Goal: Register for event/course

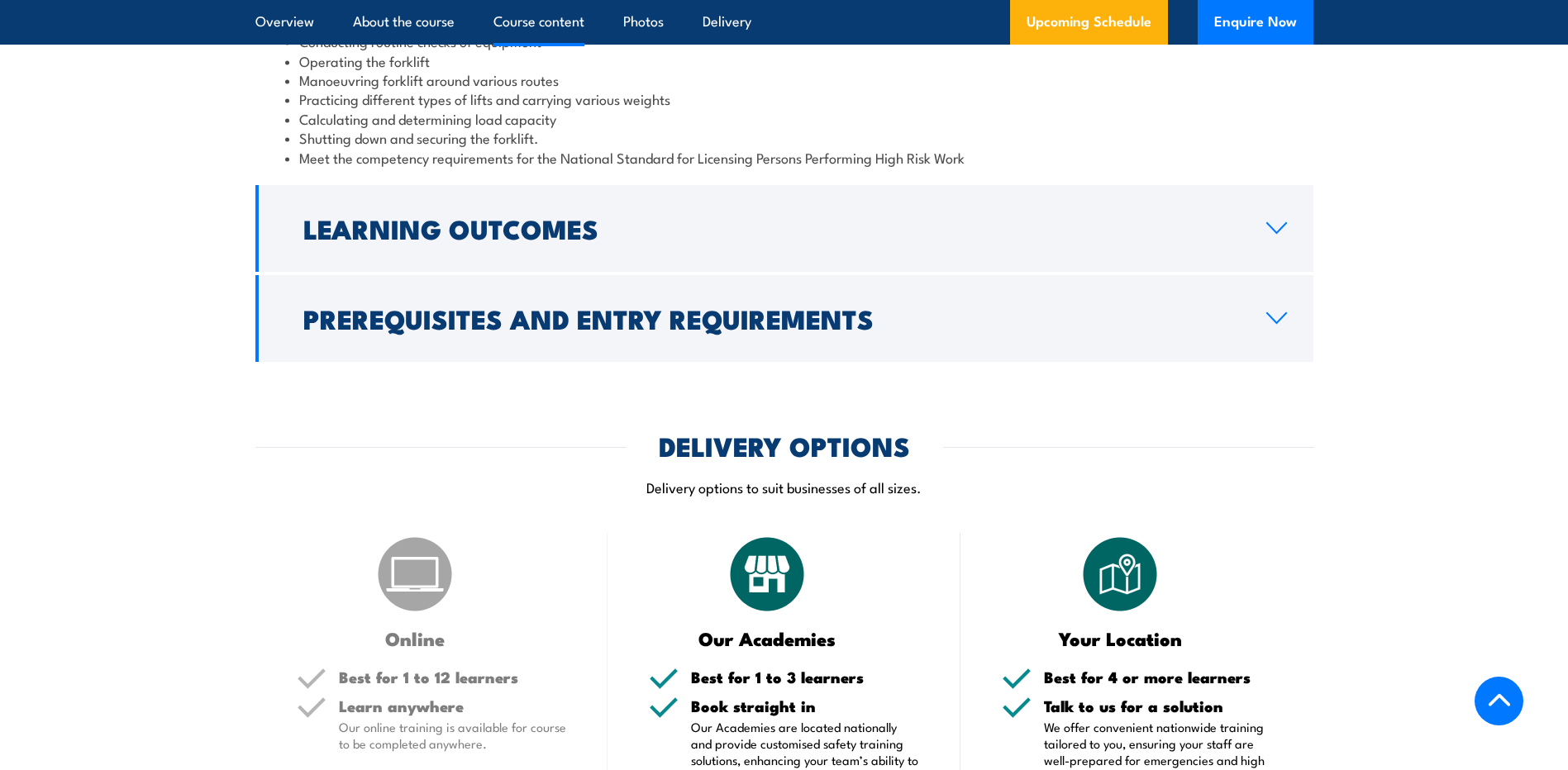
scroll to position [1735, 0]
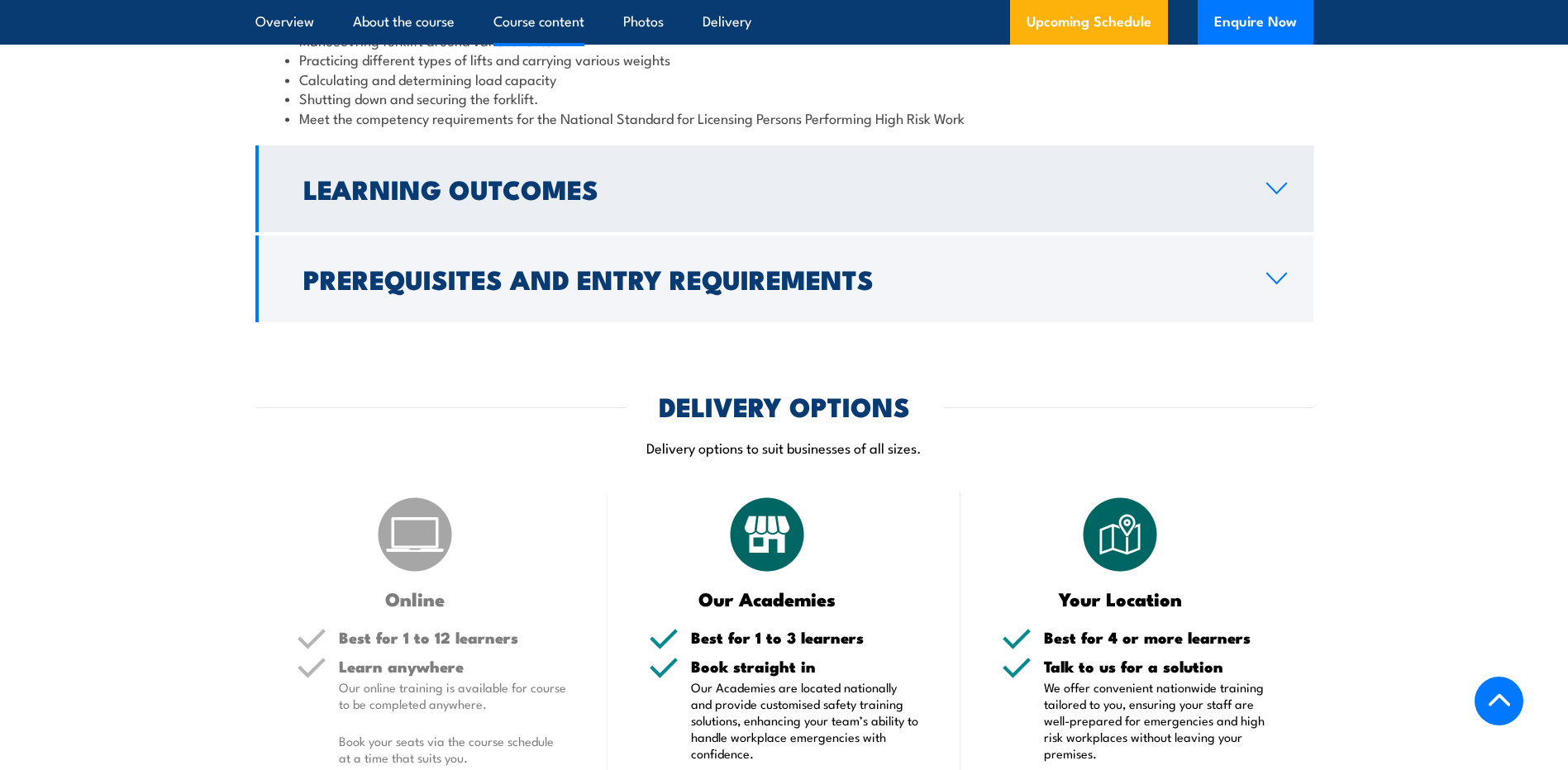
click at [1305, 198] on link "Learning Outcomes" at bounding box center [785, 188] width 1058 height 86
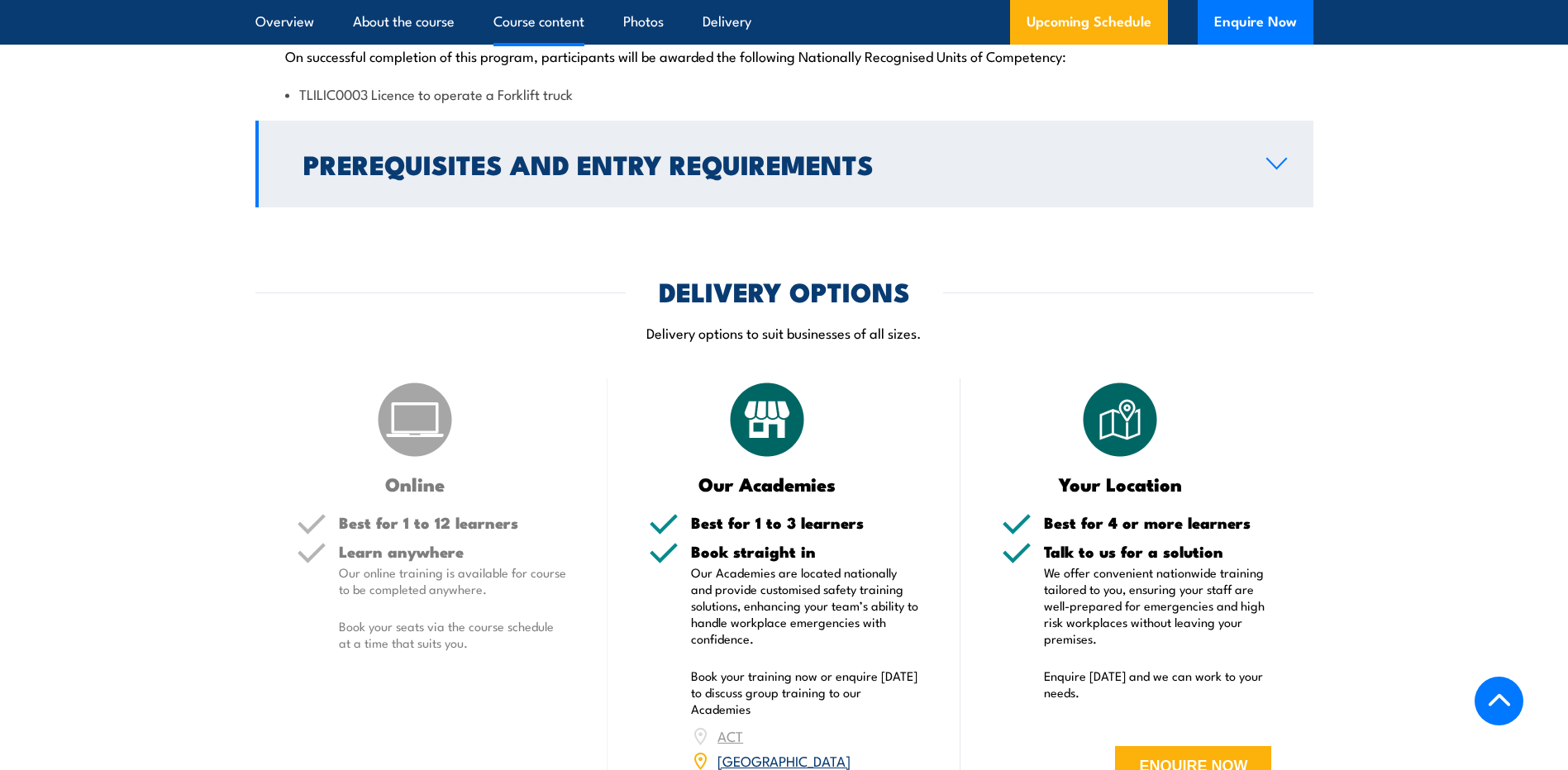
scroll to position [1663, 0]
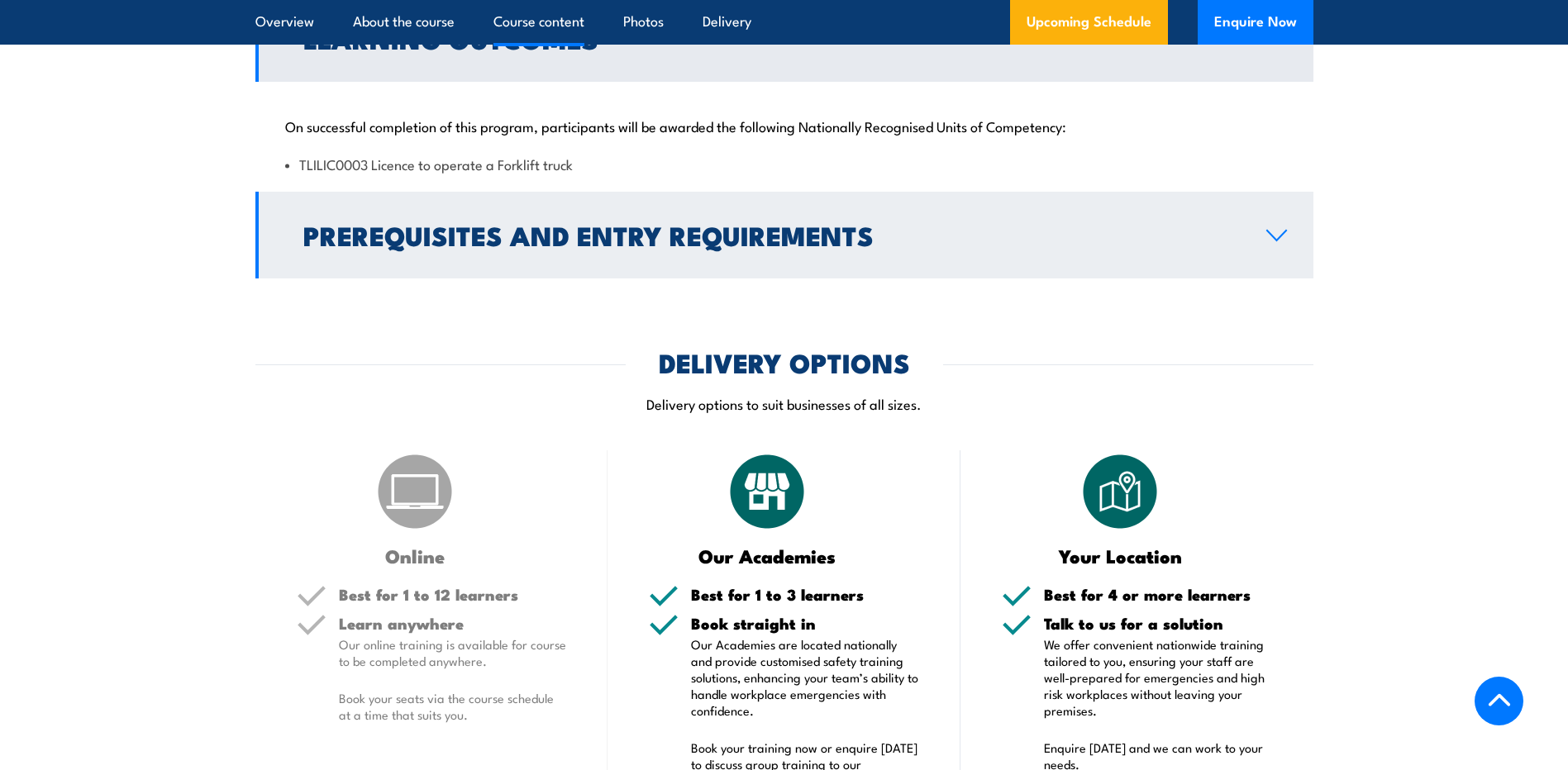
click at [1278, 226] on link "Prerequisites and Entry Requirements" at bounding box center [785, 235] width 1058 height 86
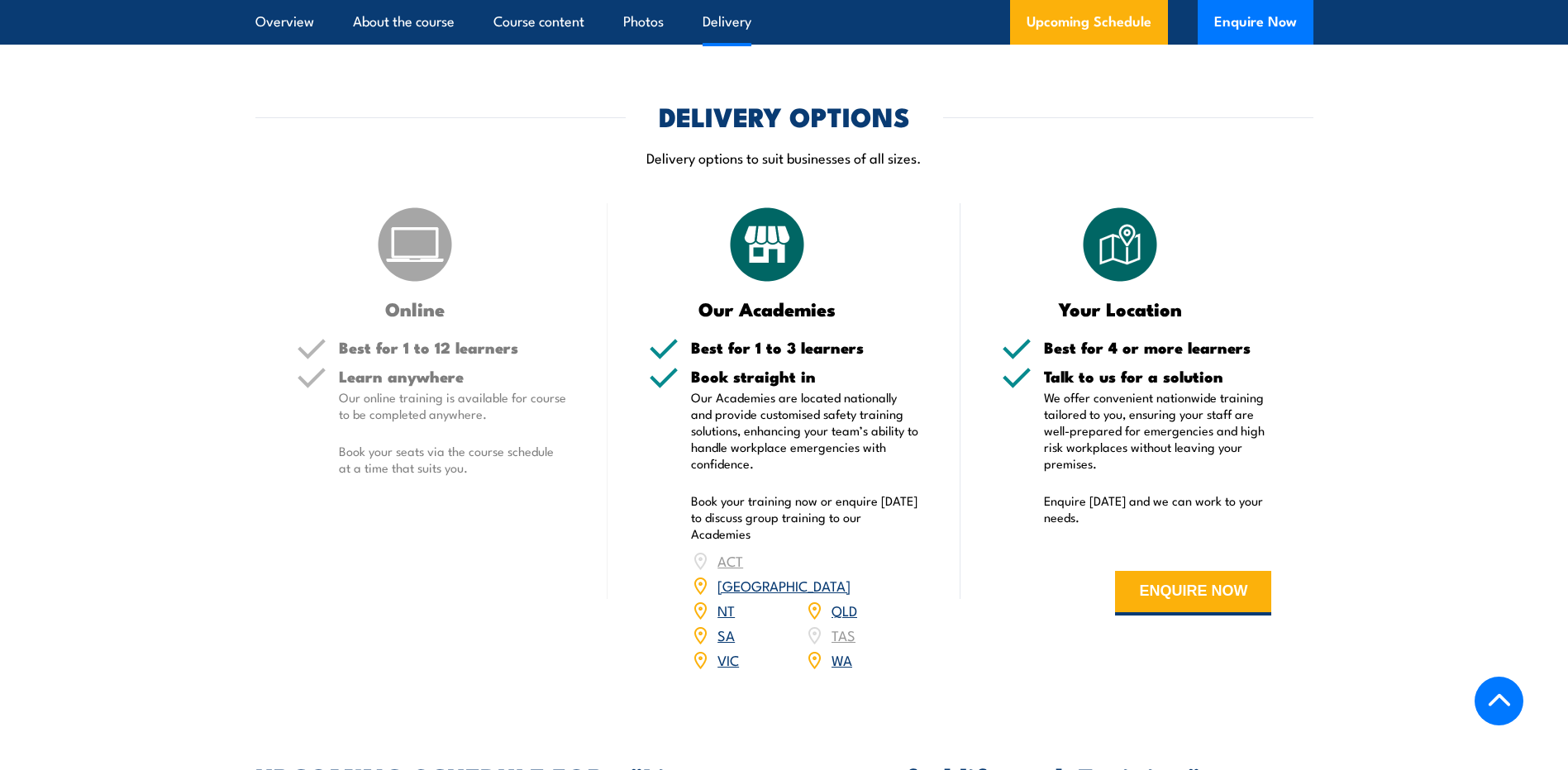
scroll to position [2241, 0]
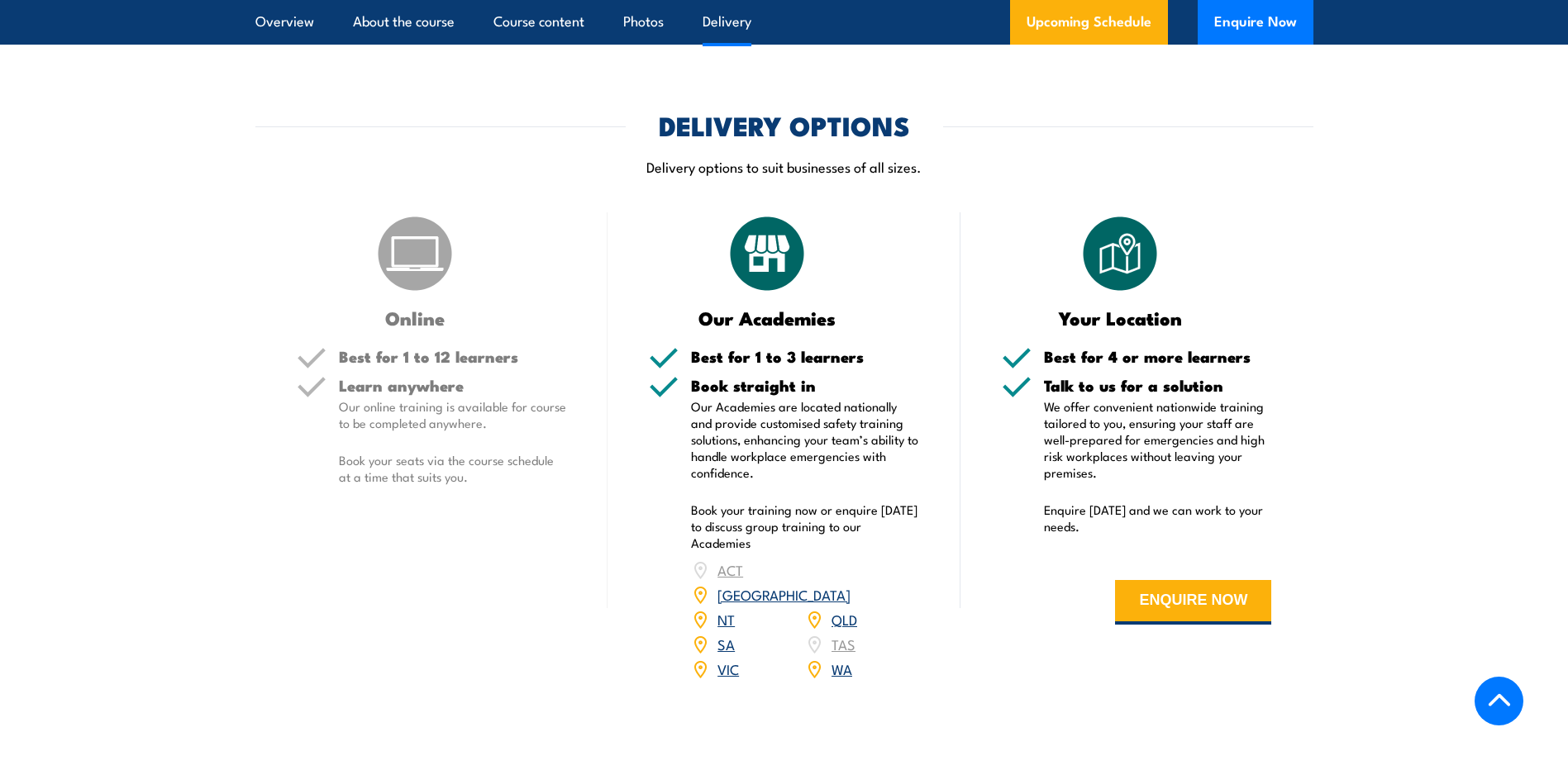
click at [728, 659] on link "VIC" at bounding box center [728, 669] width 22 height 20
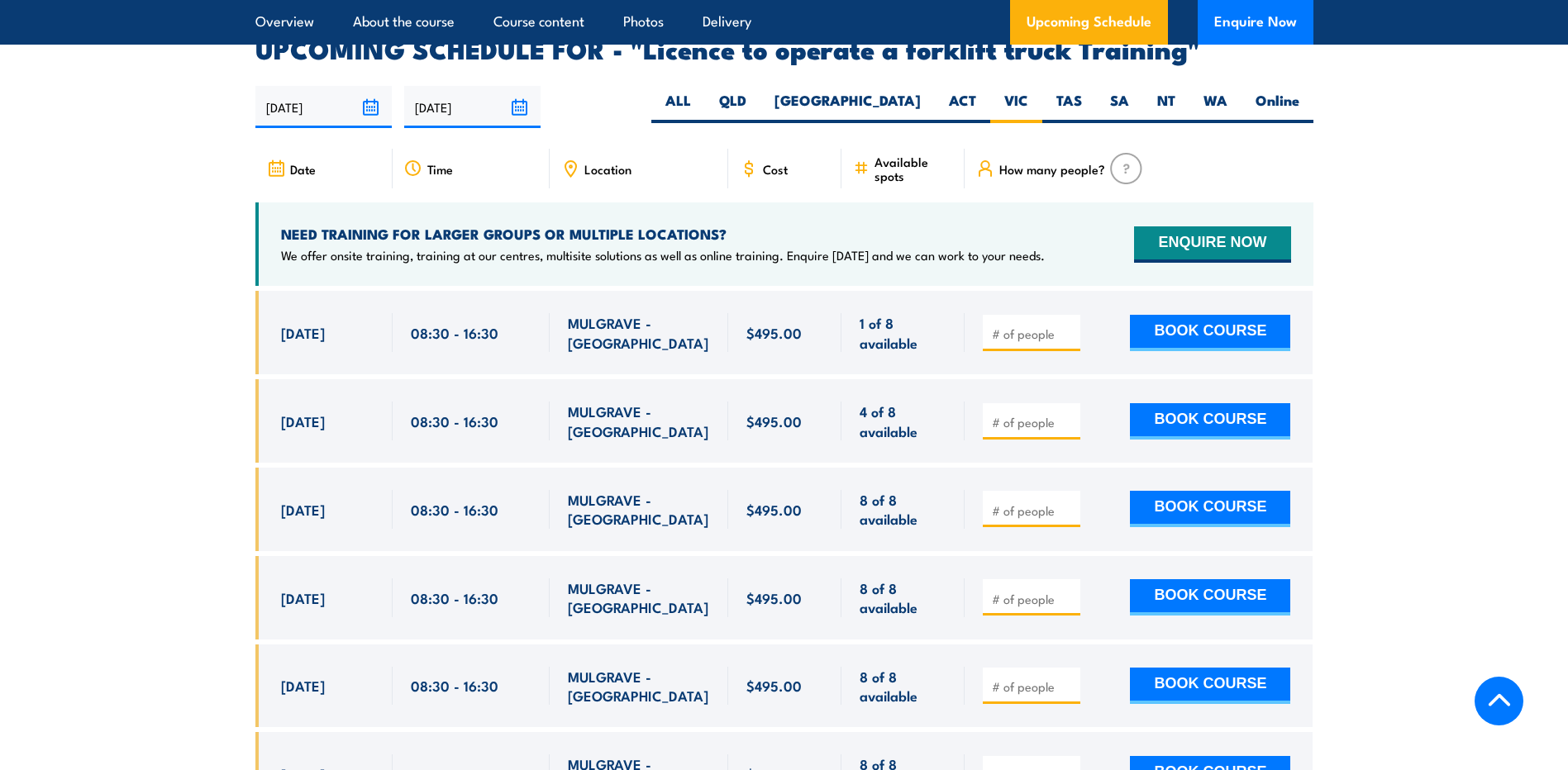
scroll to position [2766, 0]
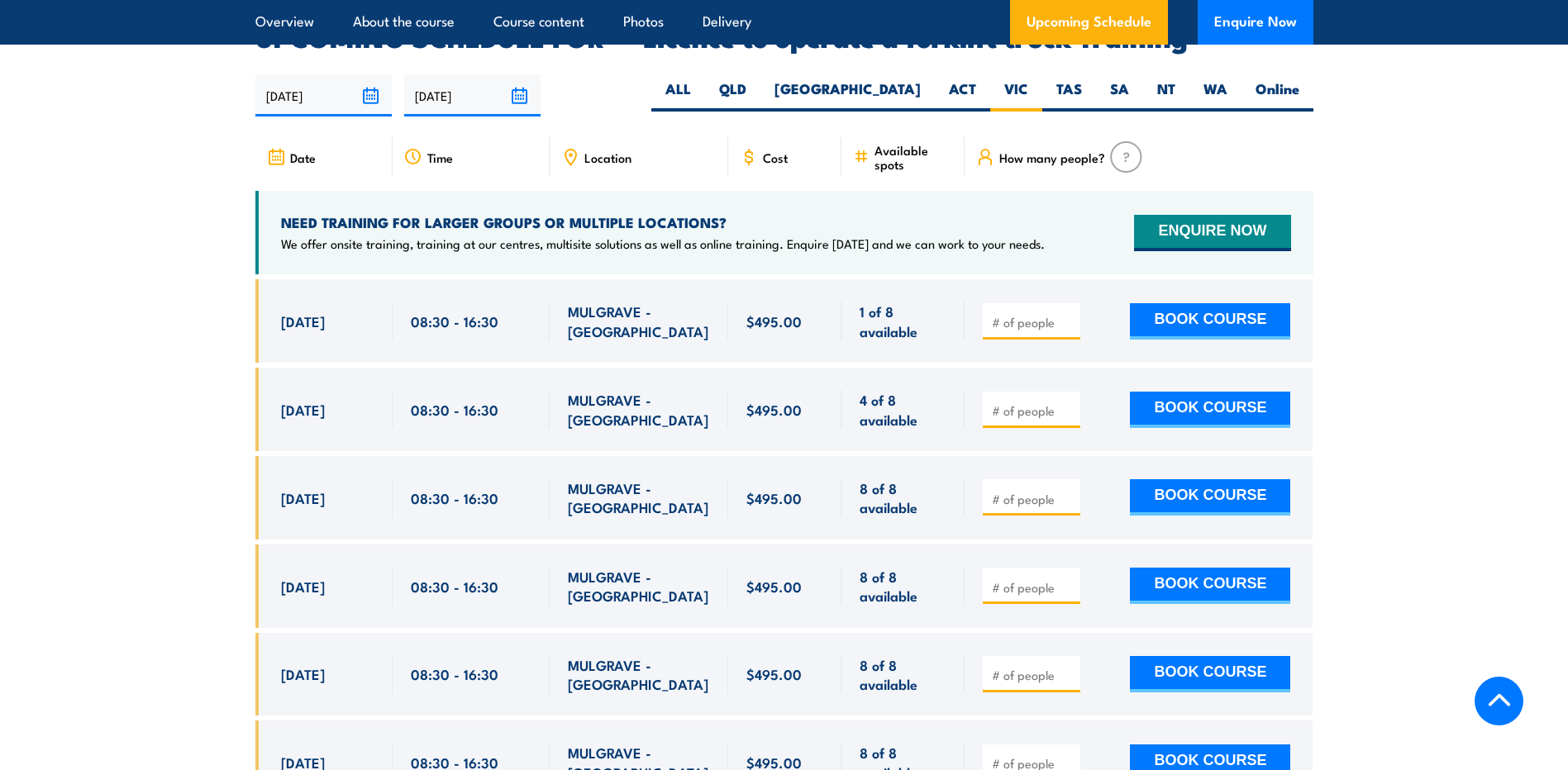
drag, startPoint x: 1529, startPoint y: 504, endPoint x: 1529, endPoint y: 494, distance: 10.0
click at [1530, 498] on section "UPCOMING SCHEDULE FOR - "Licence to operate a forklift truck Training" [DATE] […" at bounding box center [784, 426] width 1568 height 804
click at [1438, 425] on section "UPCOMING SCHEDULE FOR - "Licence to operate a forklift truck Training" [DATE] […" at bounding box center [784, 426] width 1568 height 804
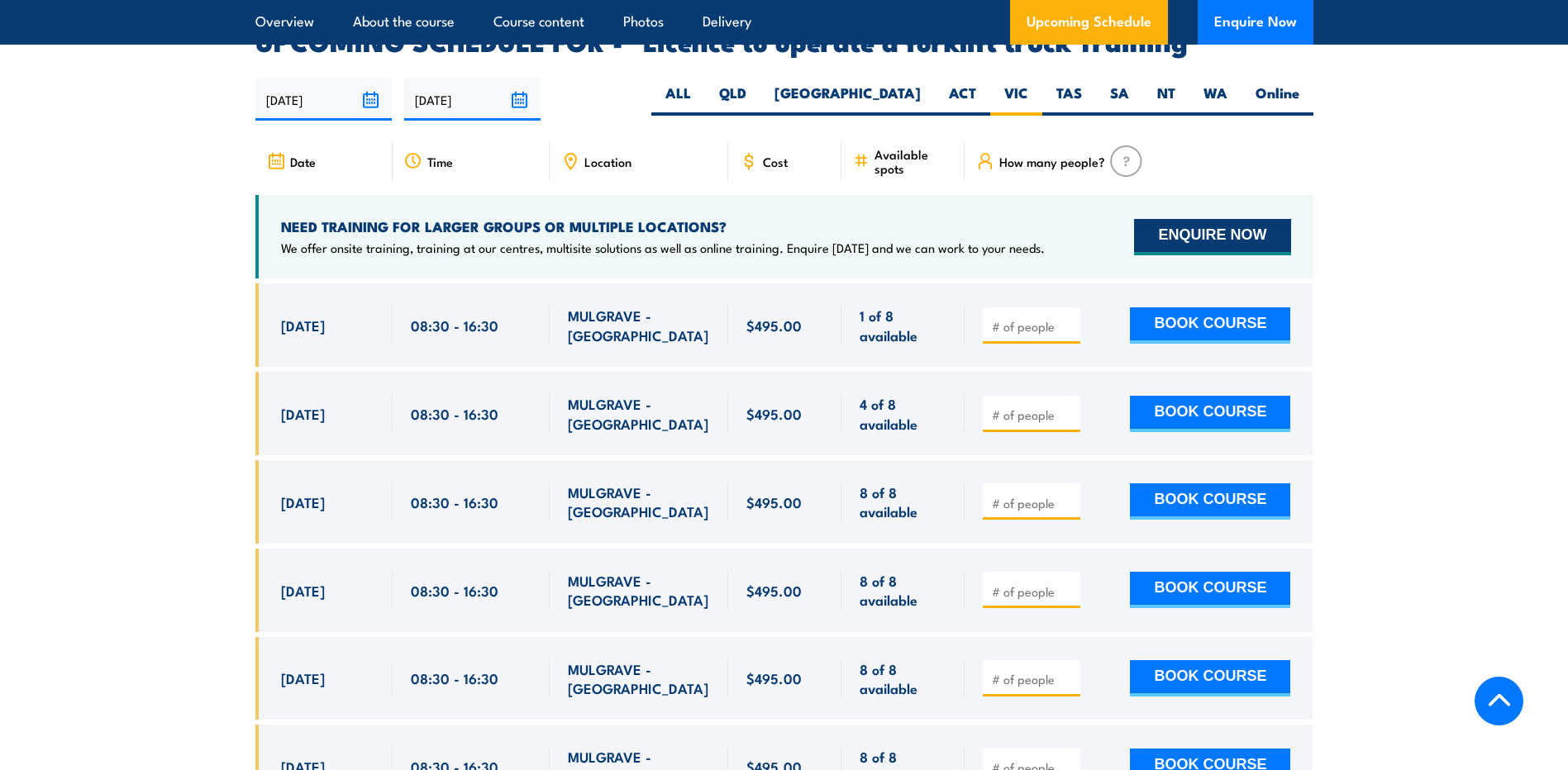
scroll to position [2683, 0]
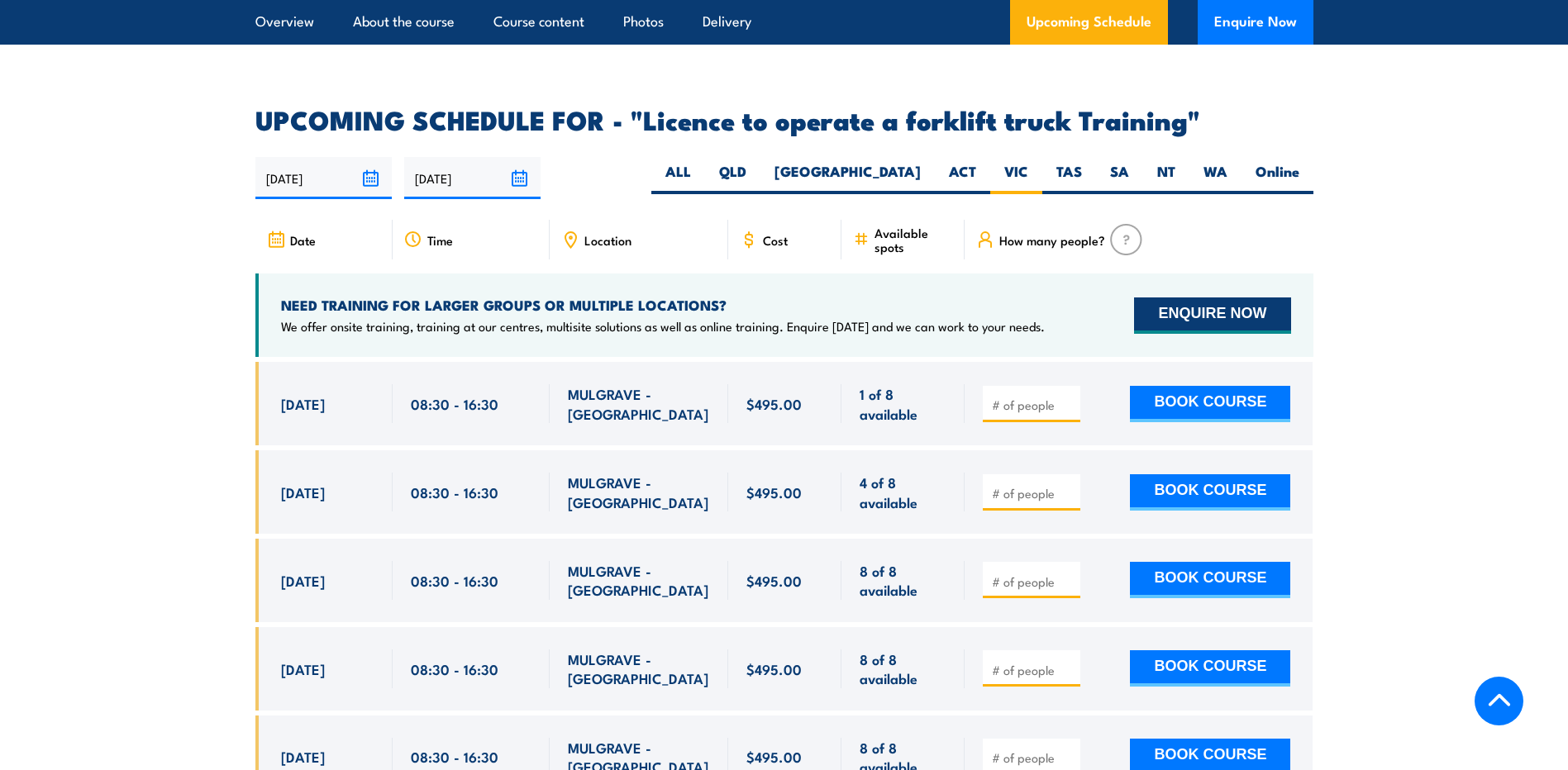
click at [1222, 219] on div "How many people?" at bounding box center [1138, 239] width 348 height 40
click at [1242, 298] on button "ENQUIRE NOW" at bounding box center [1213, 316] width 157 height 36
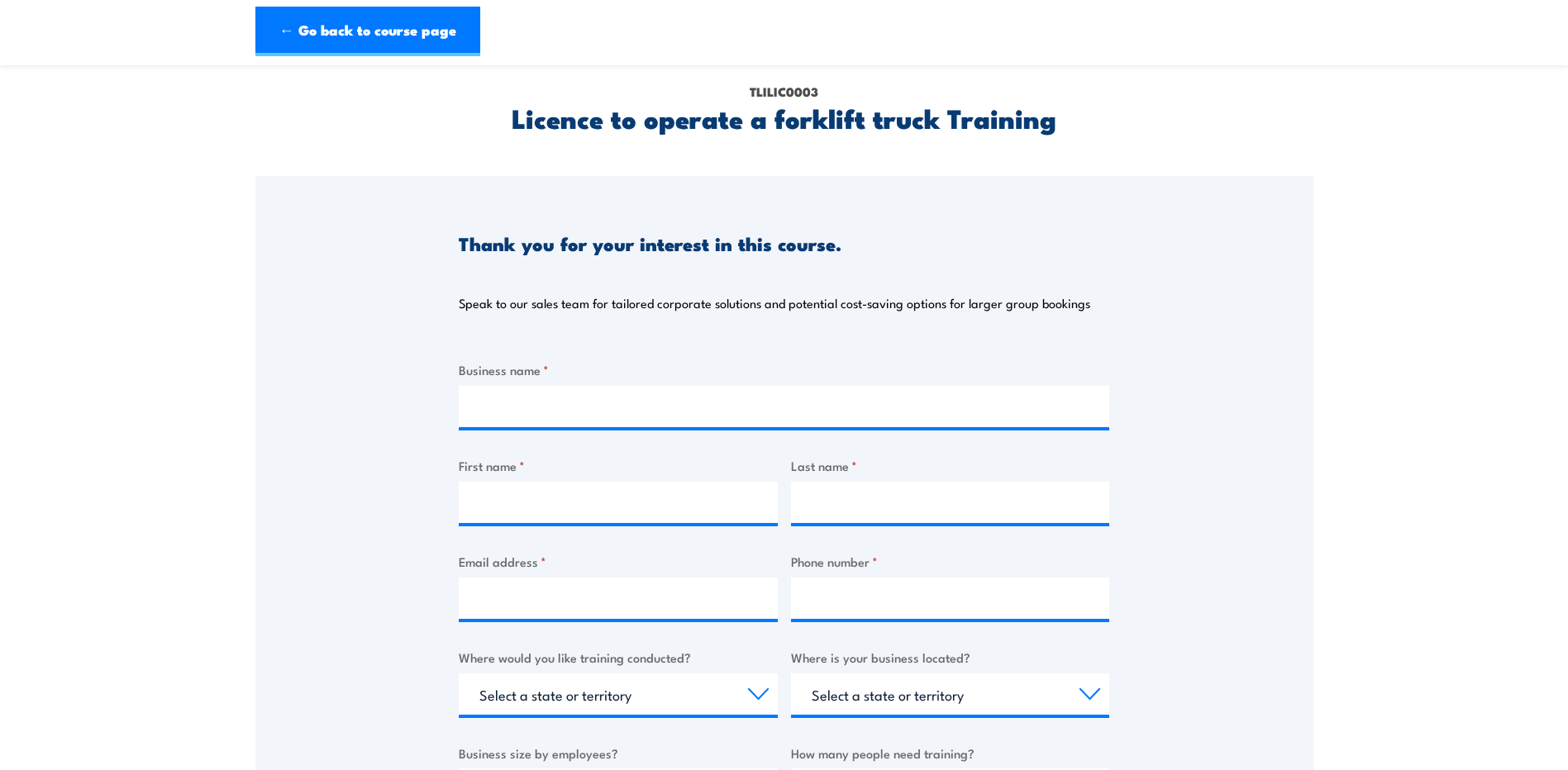
scroll to position [166, 0]
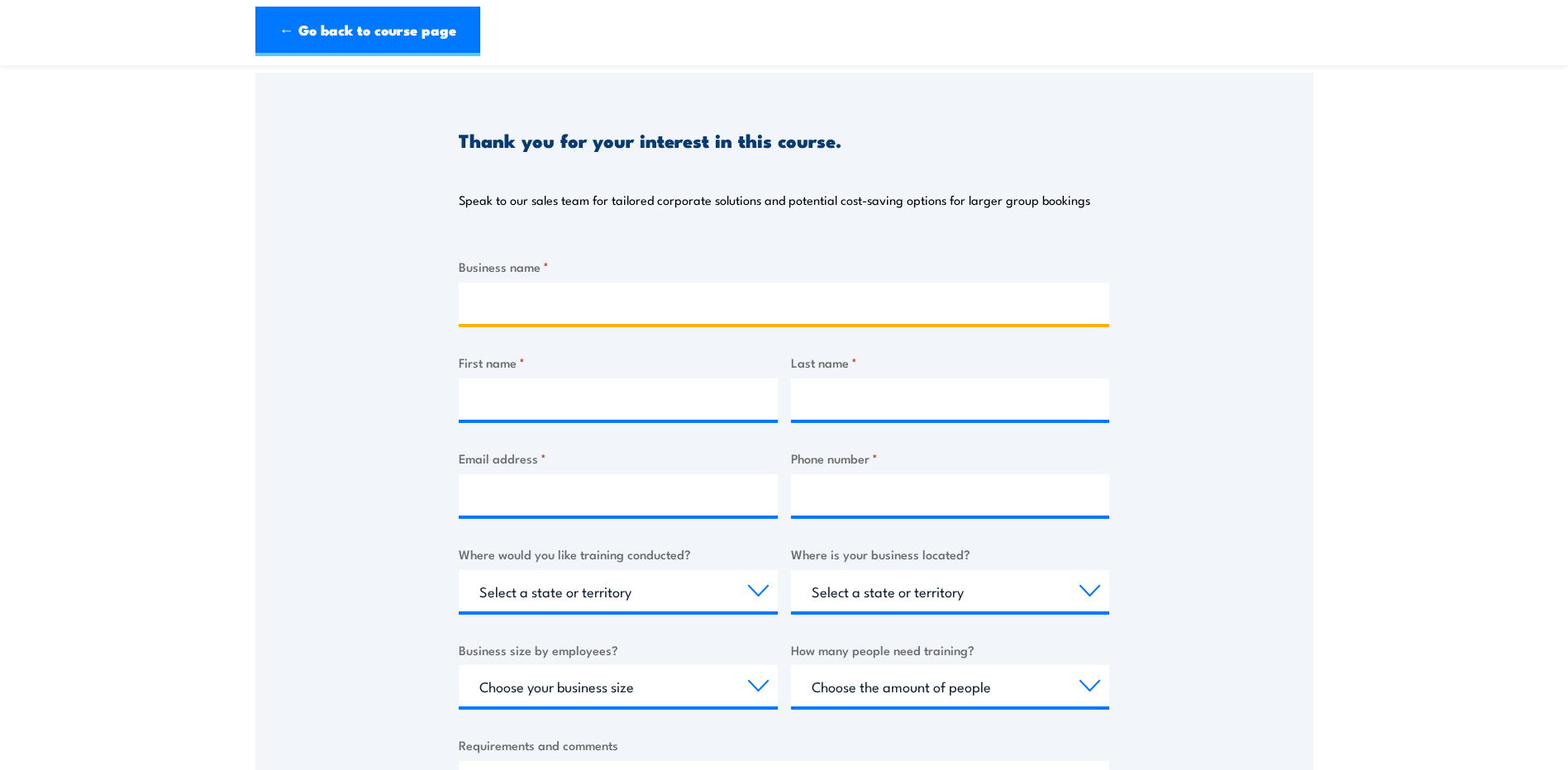
click at [557, 303] on input "Business name *" at bounding box center [784, 302] width 650 height 41
type input "University of Melbourne"
type input "LAUREN"
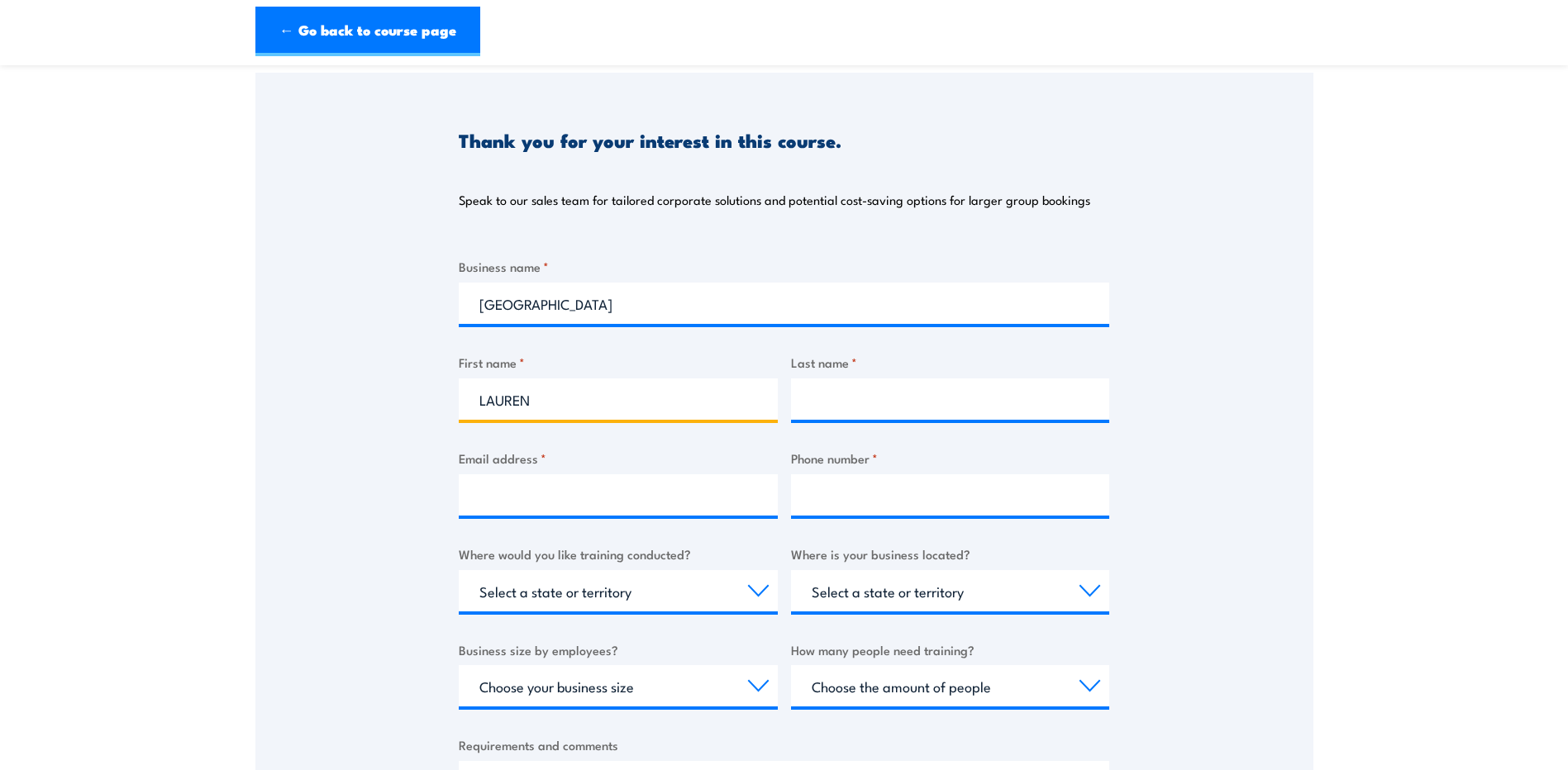
type input "ROLLKE"
type input "lauren.rollke@unimelb.edu.au"
type input "0422058254"
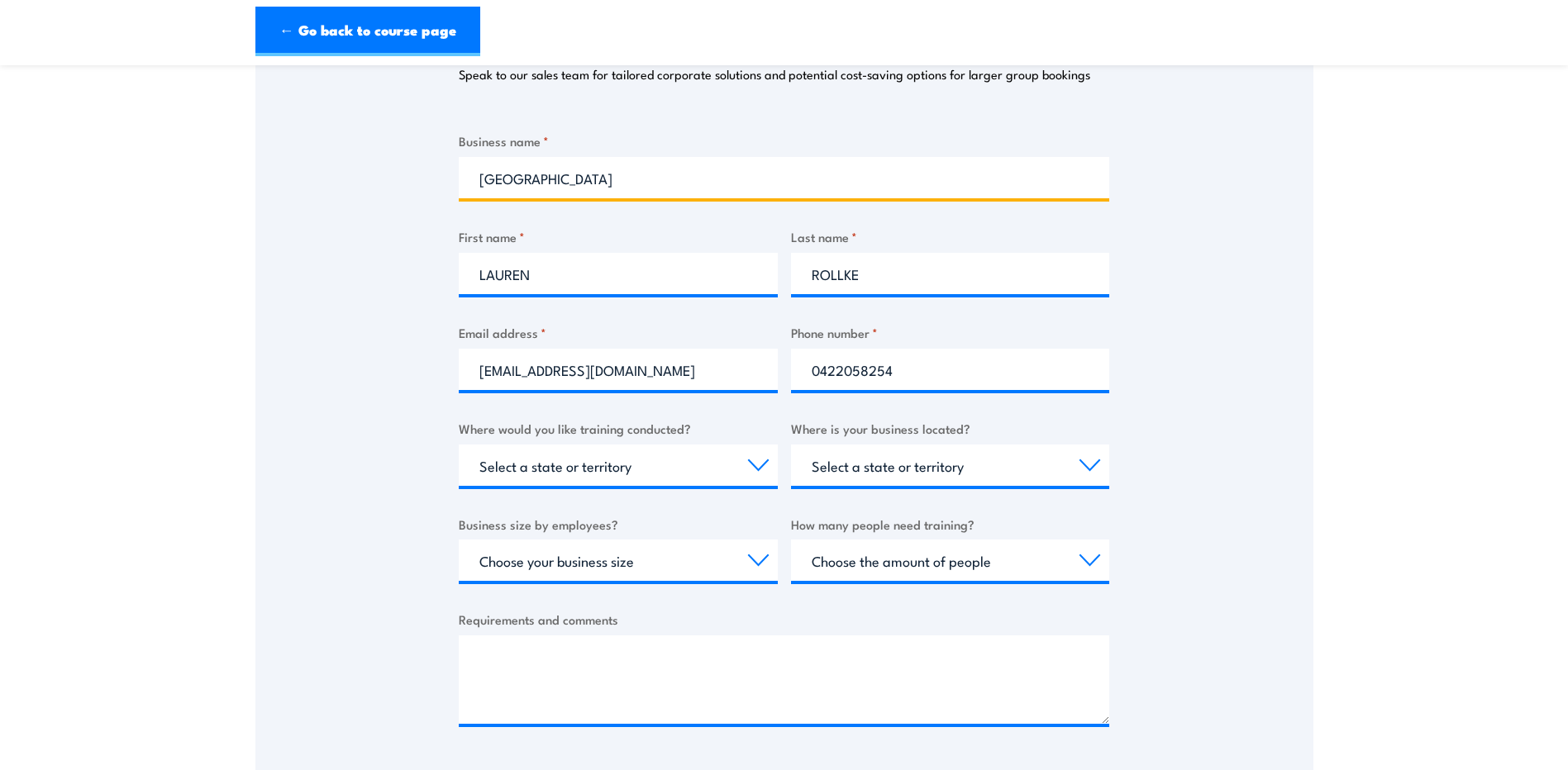
scroll to position [330, 0]
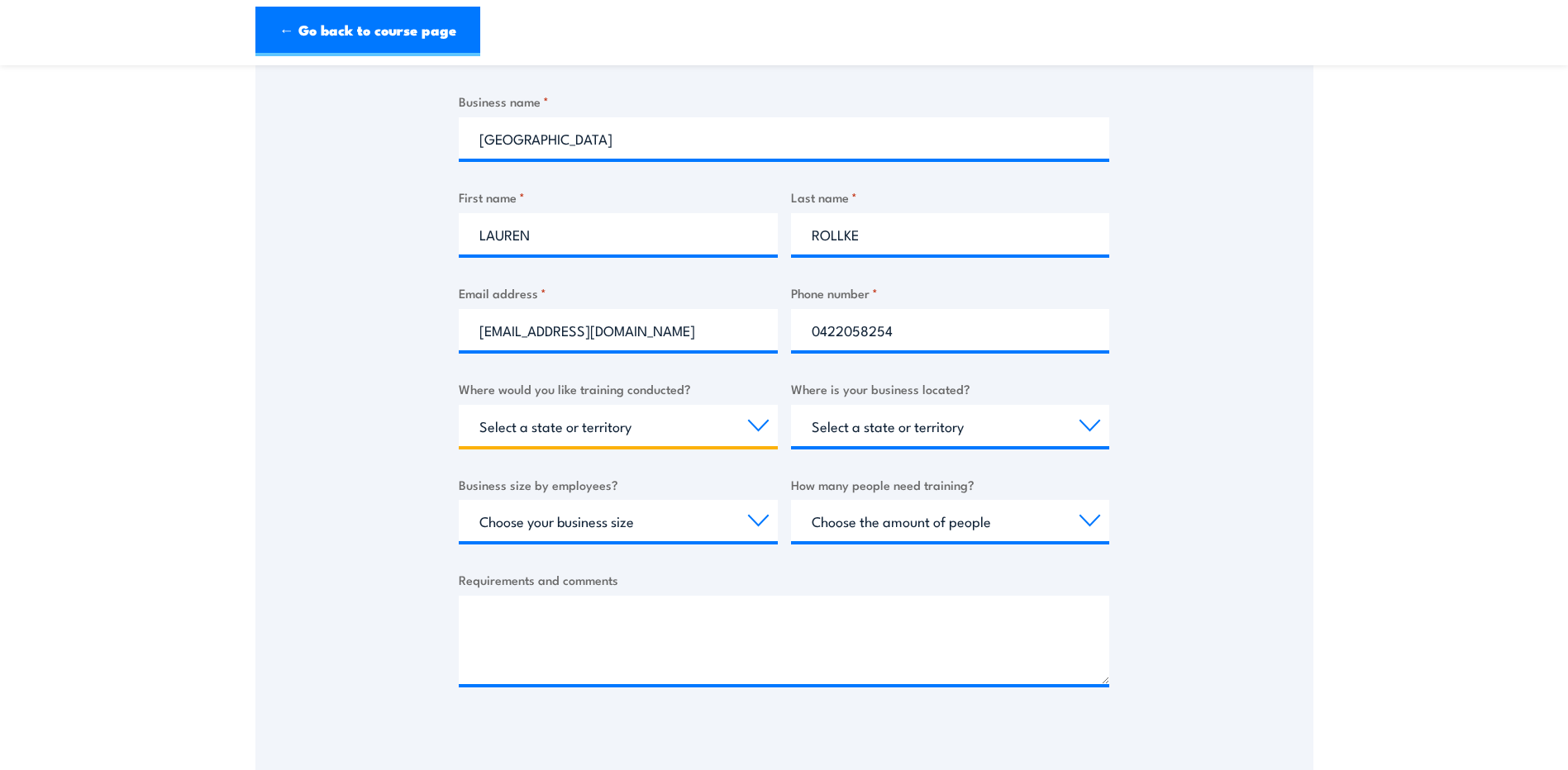
click at [615, 432] on select "Select a state or territory Nationally - multiple locations QLD NSW VIC SA ACT …" at bounding box center [618, 425] width 319 height 41
select select "VIC"
click at [459, 405] on select "Select a state or territory Nationally - multiple locations QLD NSW VIC SA ACT …" at bounding box center [618, 425] width 319 height 41
click at [944, 424] on select "Select a state or territory QLD NSW VIC SA ACT WA TAS NT" at bounding box center [951, 425] width 319 height 41
select select "VIC"
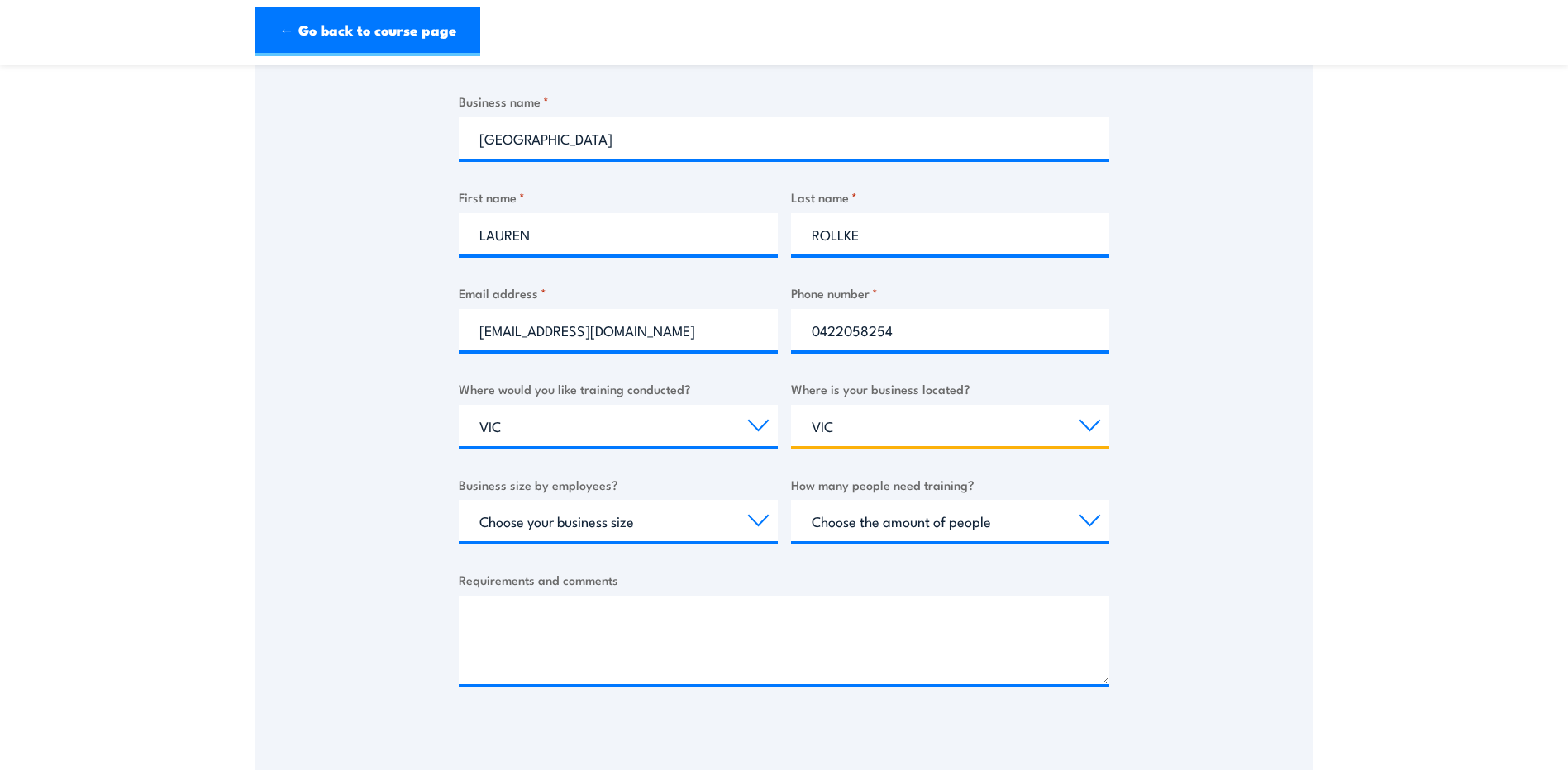
click at [791, 405] on select "Select a state or territory QLD NSW VIC SA ACT WA TAS NT" at bounding box center [951, 425] width 319 height 41
click at [671, 523] on select "Choose your business size 1 to 19 20 to 199 200+" at bounding box center [618, 520] width 319 height 41
click at [657, 526] on select "Choose your business size 1 to 19 20 to 199 200+" at bounding box center [618, 520] width 319 height 41
click at [657, 527] on select "Choose your business size 1 to 19 20 to 199 200+" at bounding box center [618, 520] width 319 height 41
select select "200+"
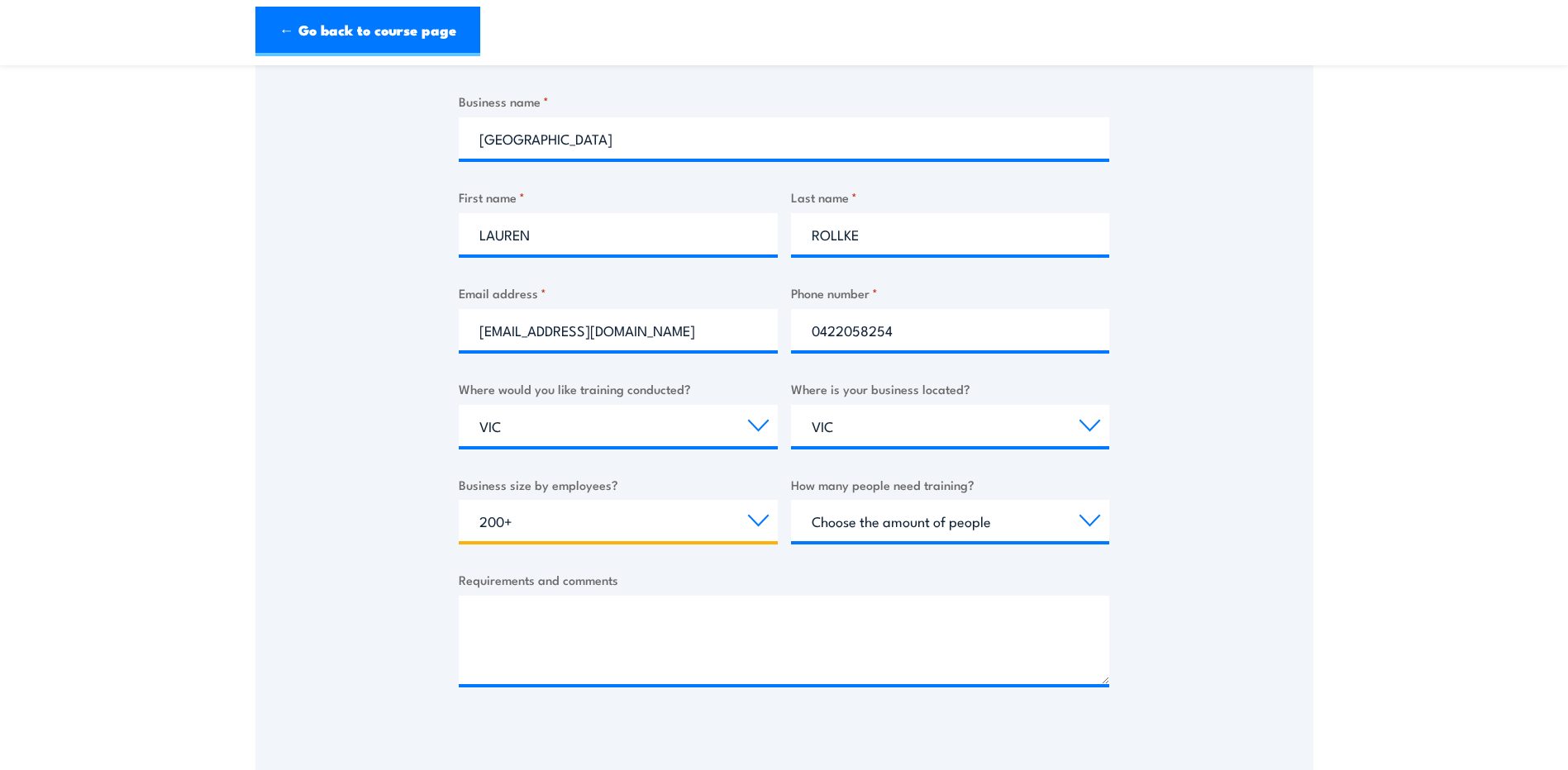
click at [459, 500] on select "Choose your business size 1 to 19 20 to 199 200+" at bounding box center [618, 520] width 319 height 41
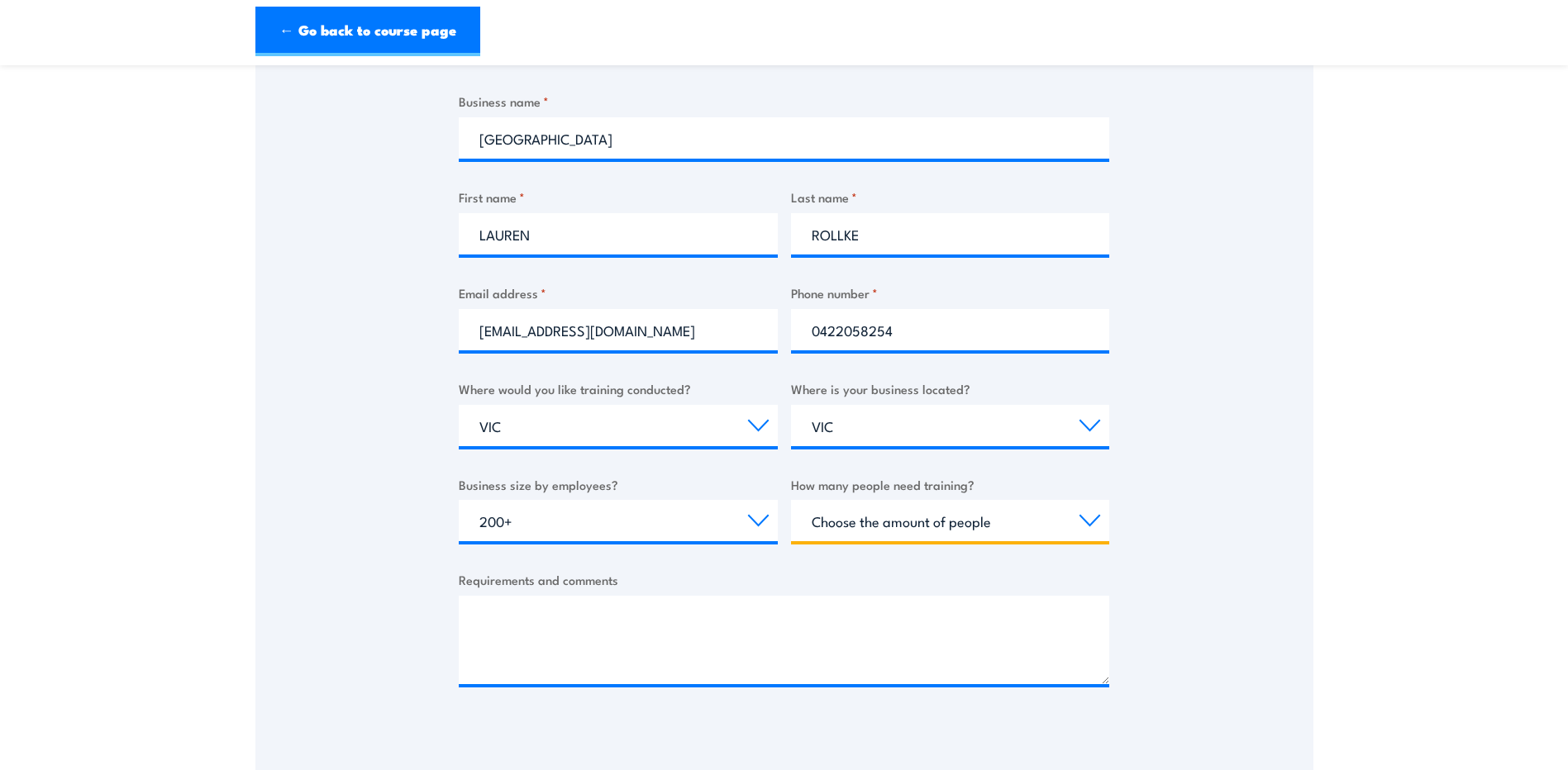
click at [901, 522] on select "Choose the amount of people 1 to 4 5 to 19 20+" at bounding box center [951, 520] width 319 height 41
select select "1 to 4"
click at [791, 500] on select "Choose the amount of people 1 to 4 5 to 19 20+" at bounding box center [951, 520] width 319 height 41
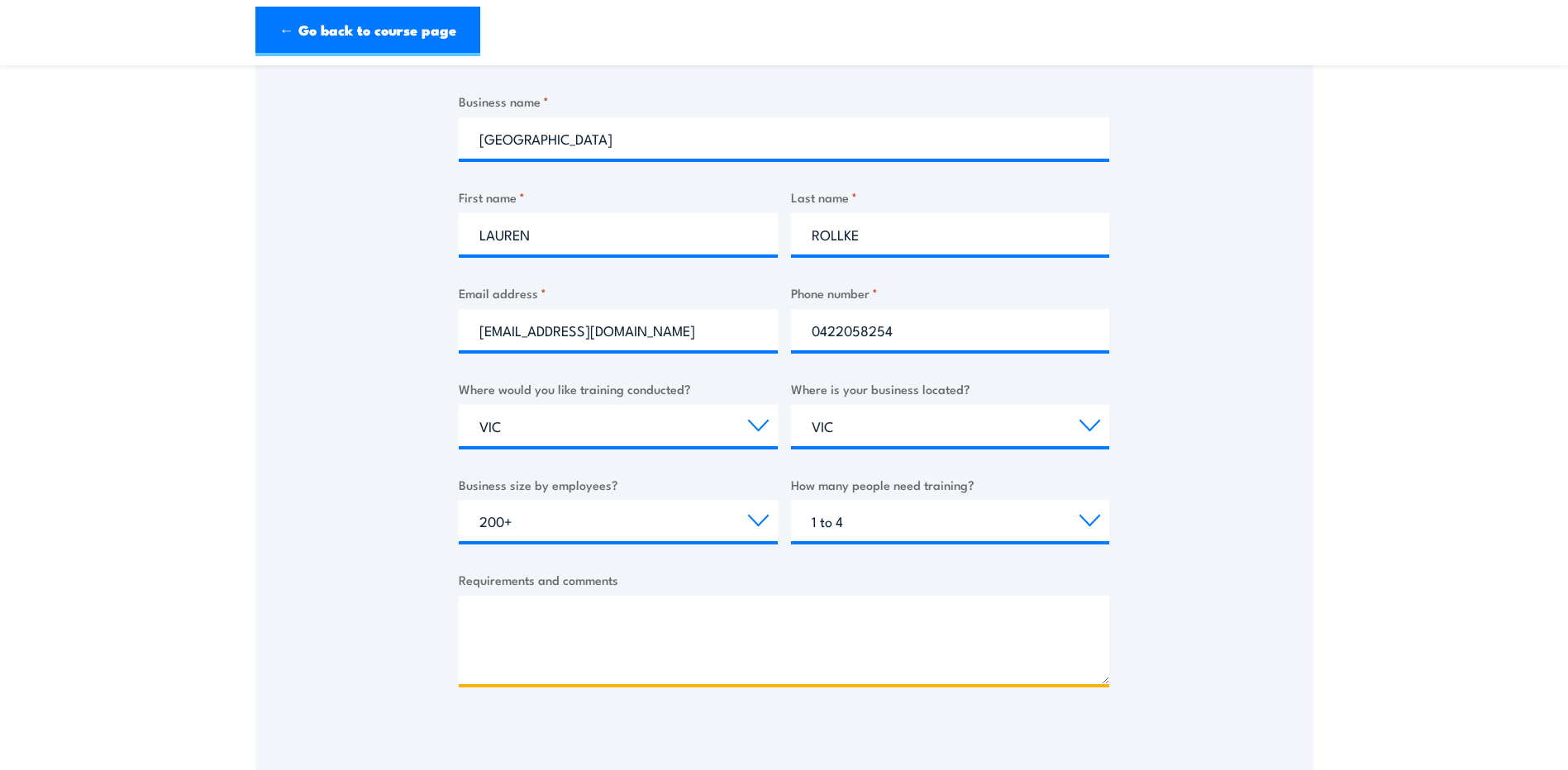
click at [566, 633] on textarea "Requirements and comments" at bounding box center [784, 640] width 650 height 88
click at [1013, 618] on textarea "Hi there, I need to book in training for 4 staff members for forklift and sciss…" at bounding box center [784, 640] width 650 height 88
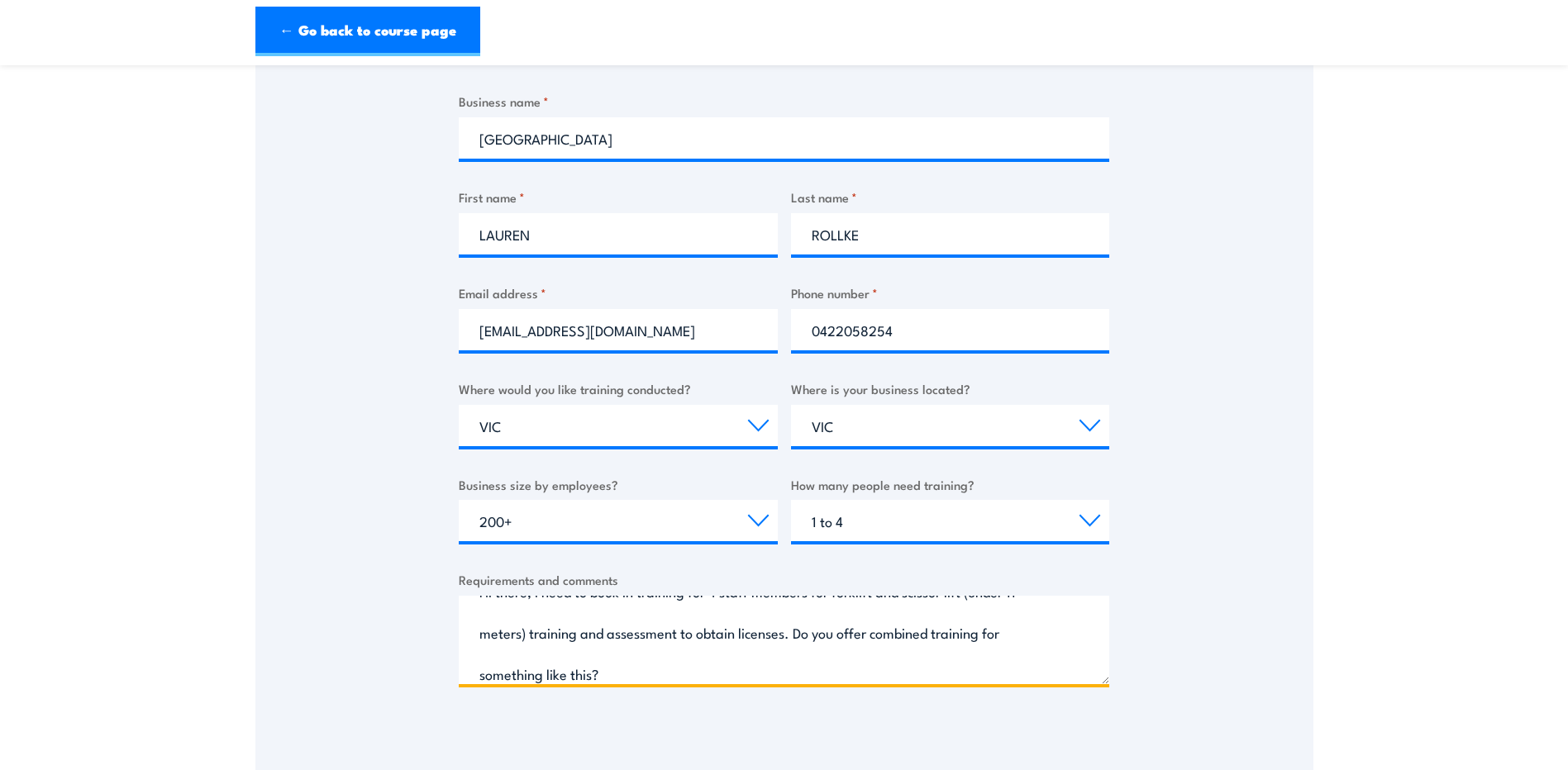
scroll to position [76, 0]
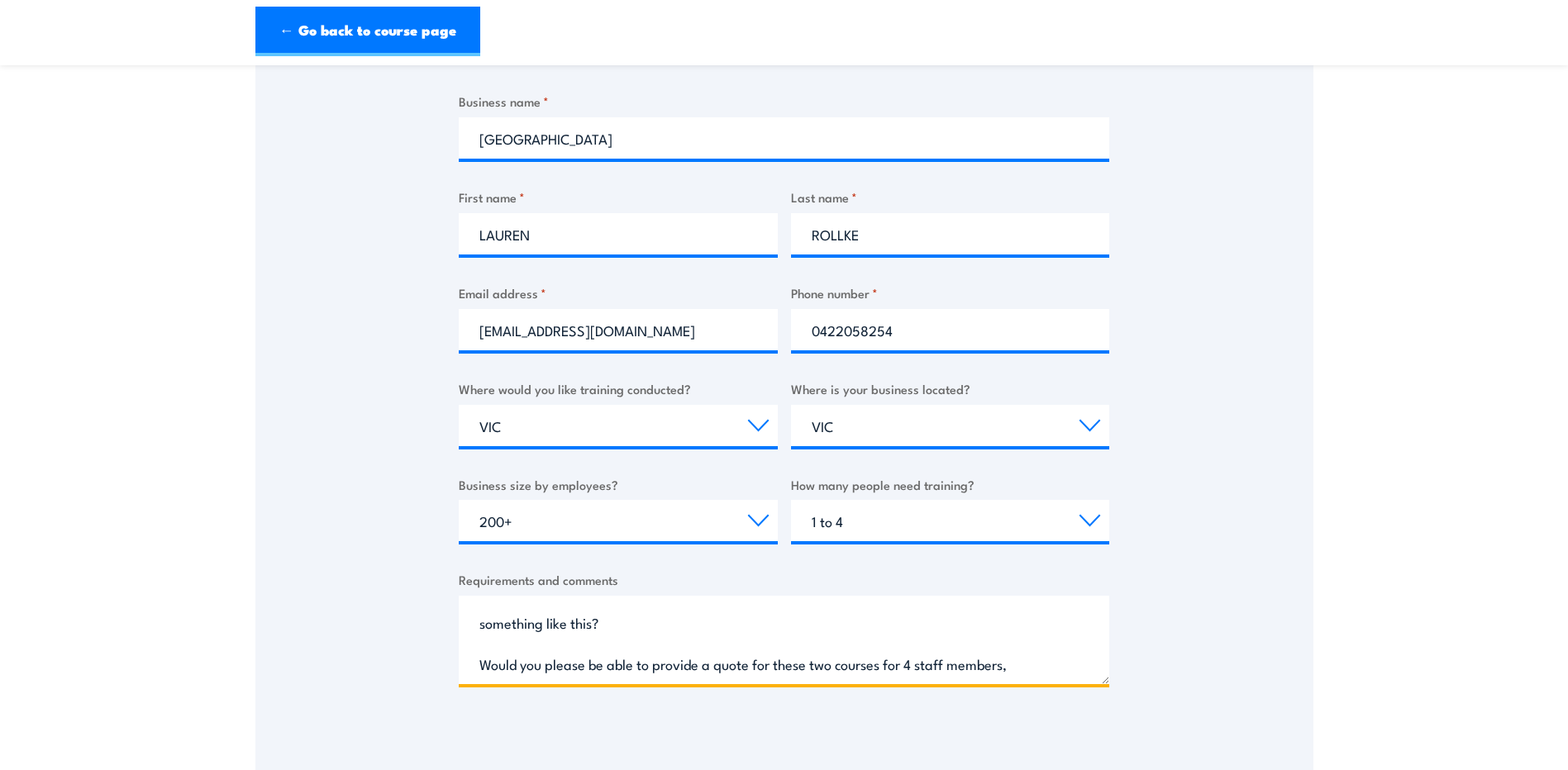
click at [1034, 664] on textarea "Hi there, I need to book in training for 4 staff members for forklift and sciss…" at bounding box center [784, 640] width 650 height 88
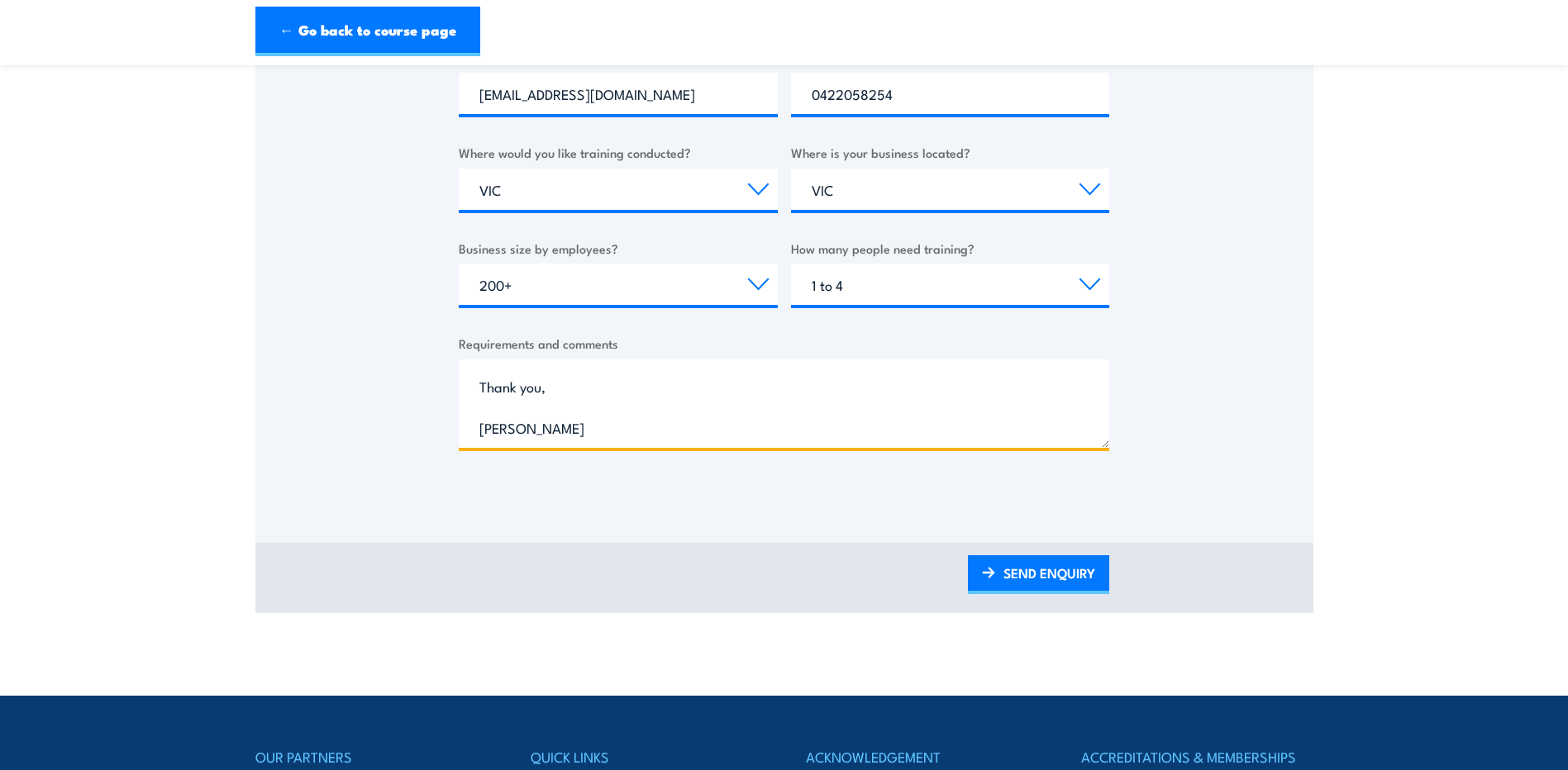
scroll to position [661, 0]
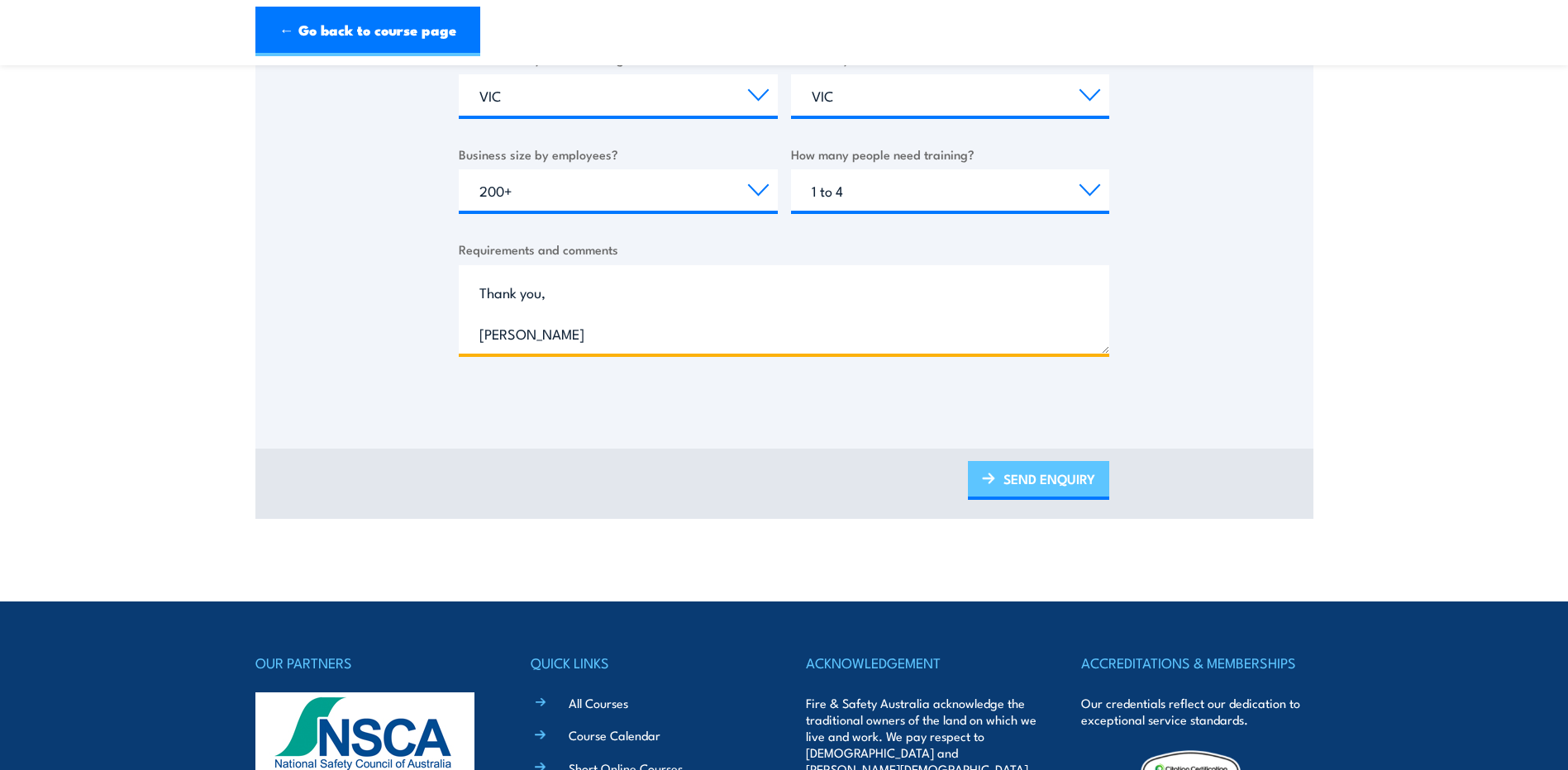
type textarea "Hi there, I need to book in training for 4 staff members for forklift and sciss…"
click at [1043, 481] on link "SEND ENQUIRY" at bounding box center [1038, 481] width 141 height 39
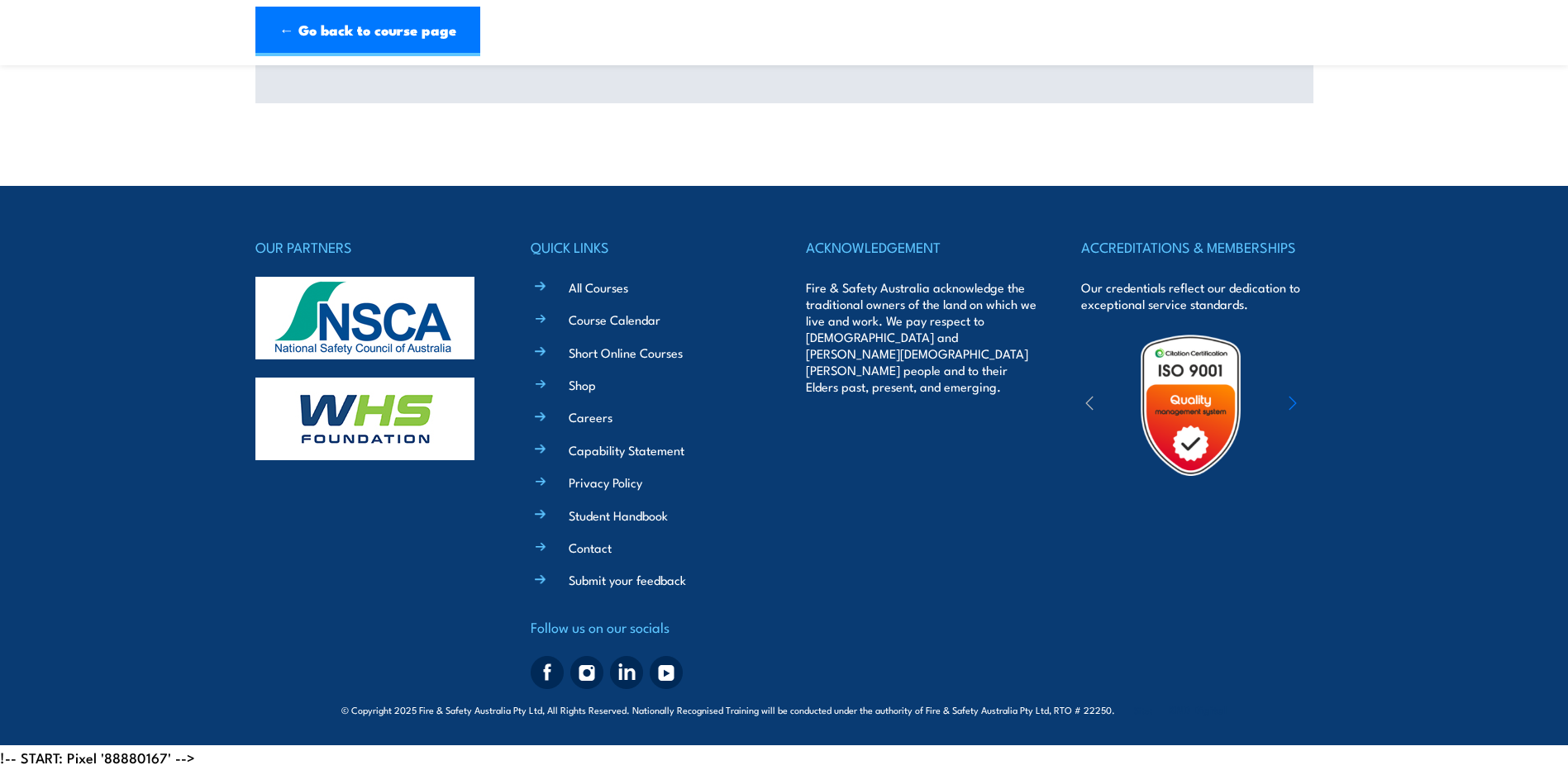
scroll to position [0, 0]
